Goal: Information Seeking & Learning: Learn about a topic

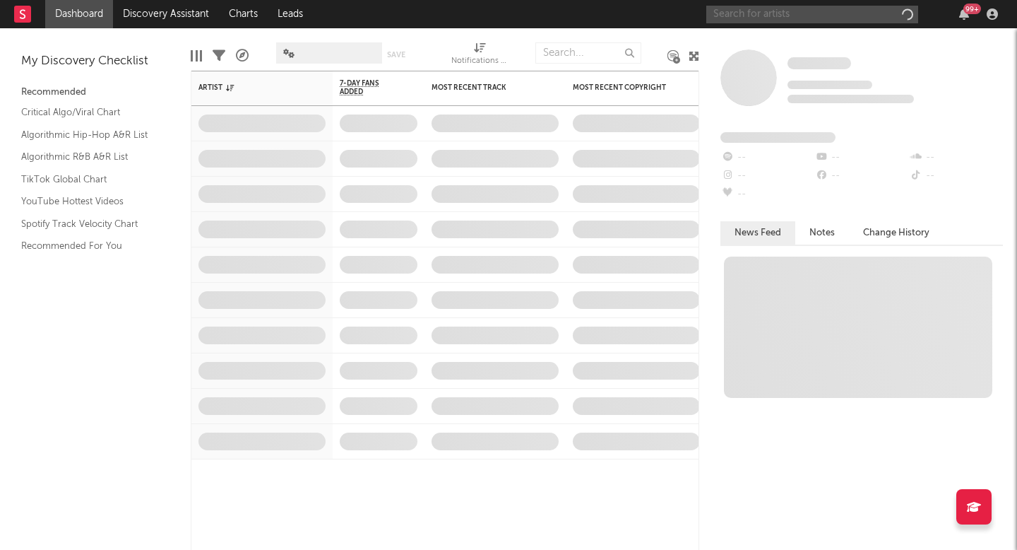
click at [779, 11] on input "text" at bounding box center [812, 15] width 212 height 18
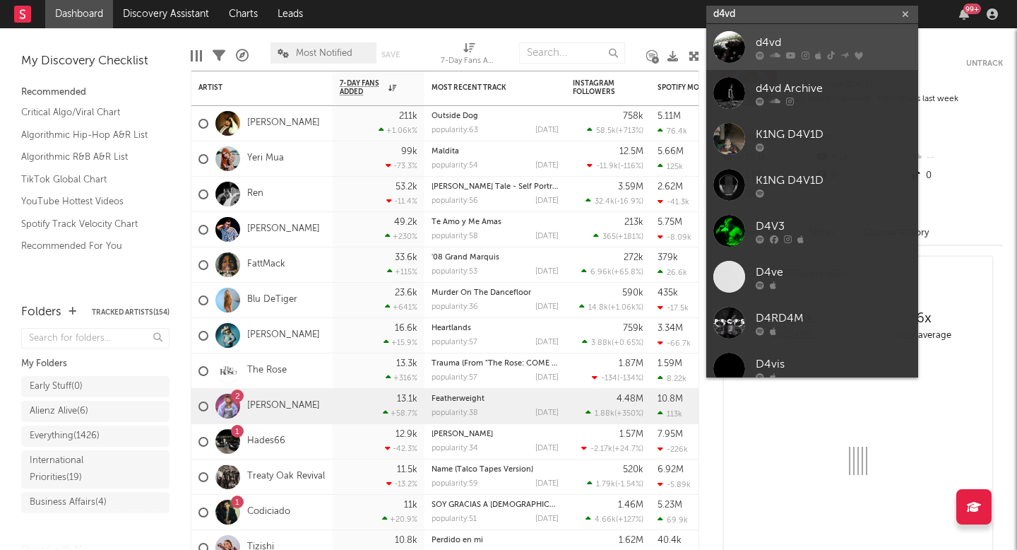
type input "d4vd"
click at [799, 42] on div "d4vd" at bounding box center [833, 42] width 155 height 17
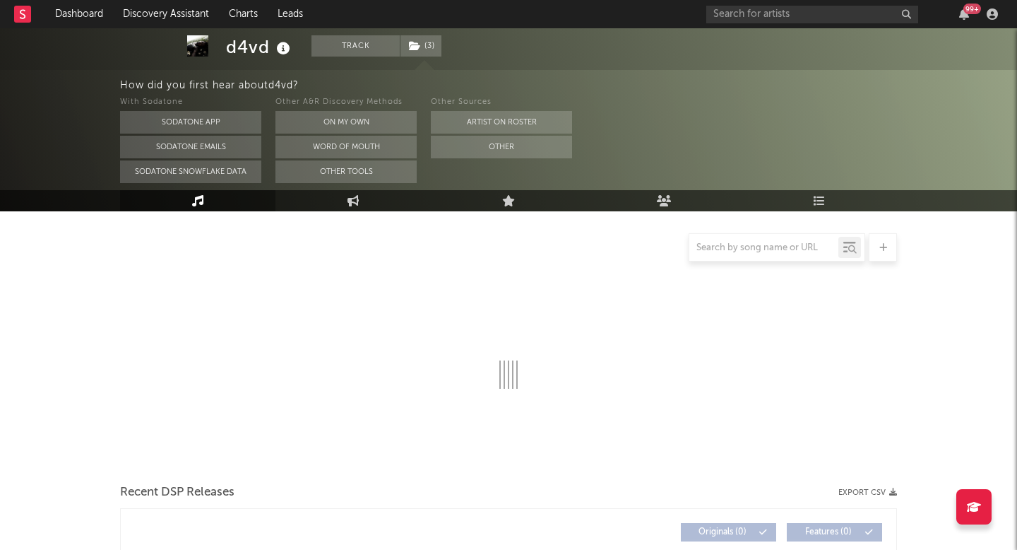
scroll to position [131, 0]
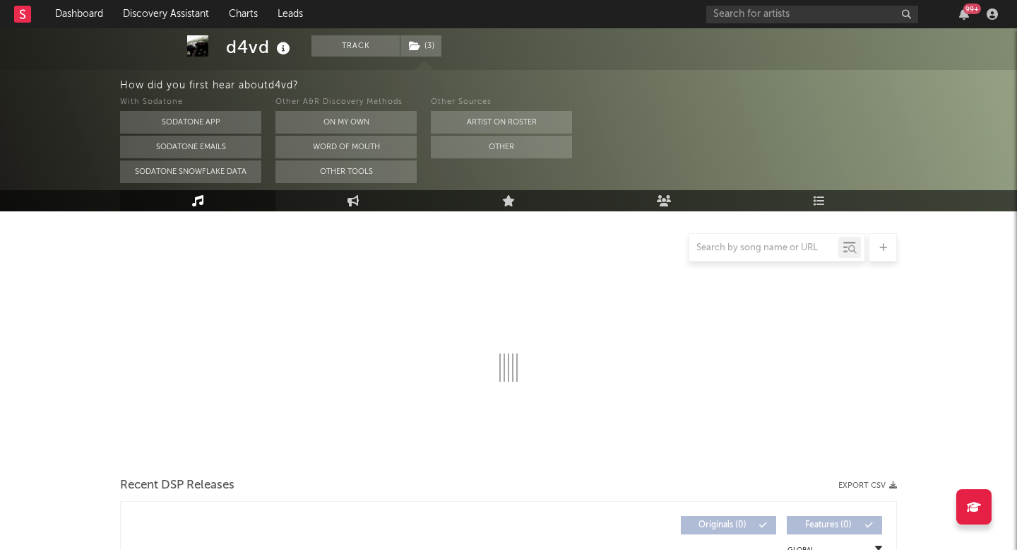
select select "6m"
